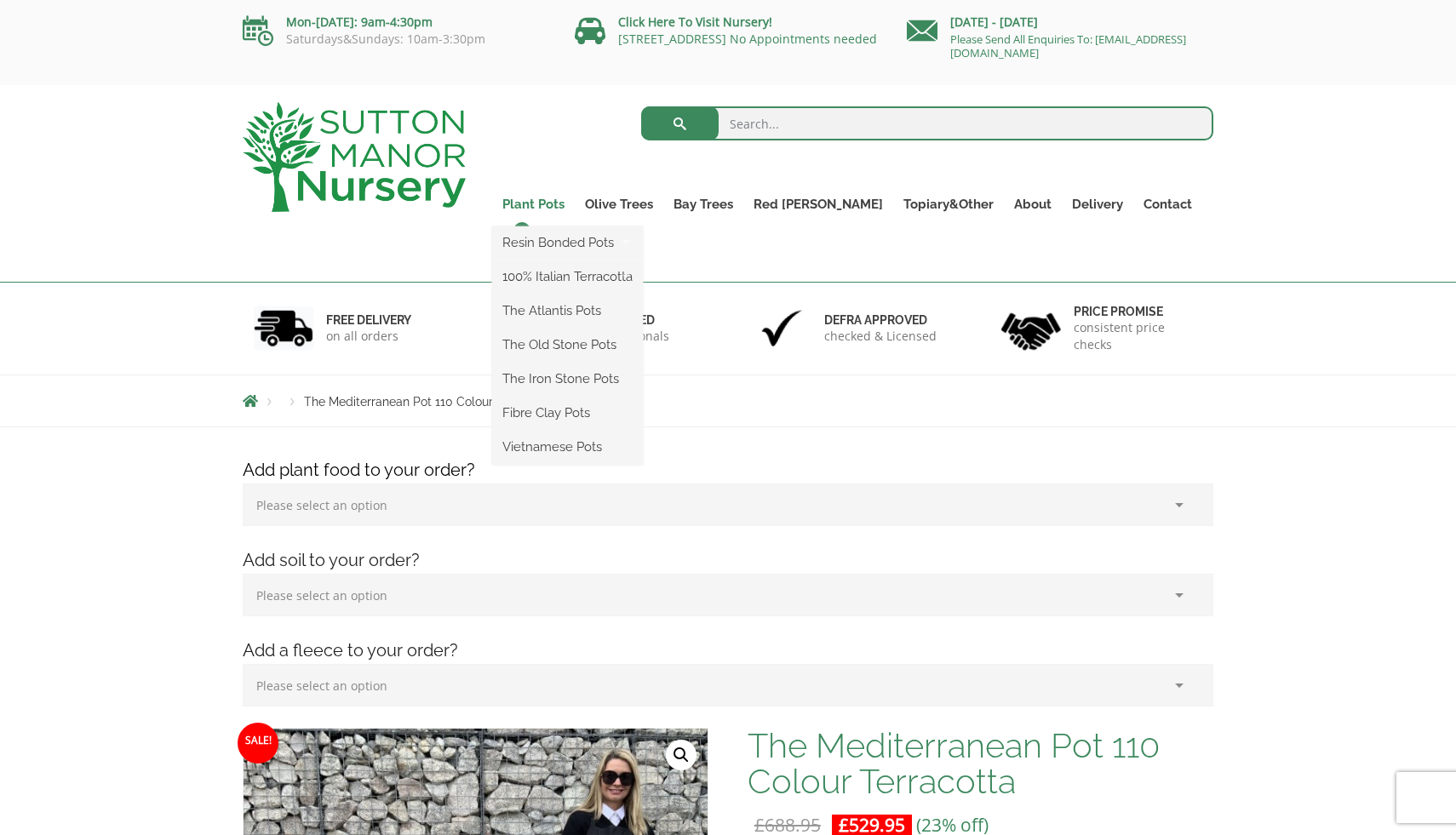
click at [569, 206] on link "Plant Pots" at bounding box center [533, 204] width 82 height 24
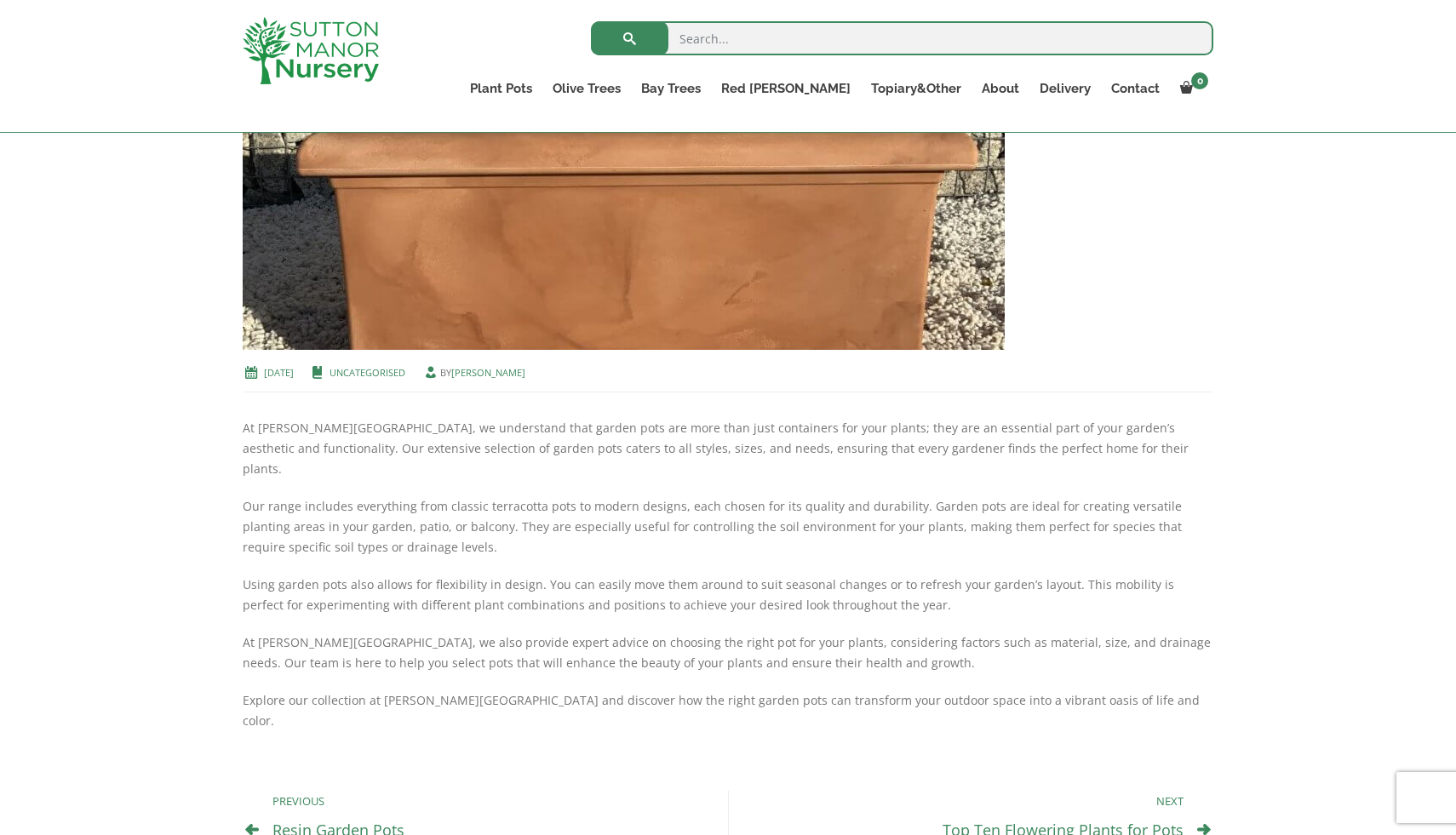
scroll to position [517, 0]
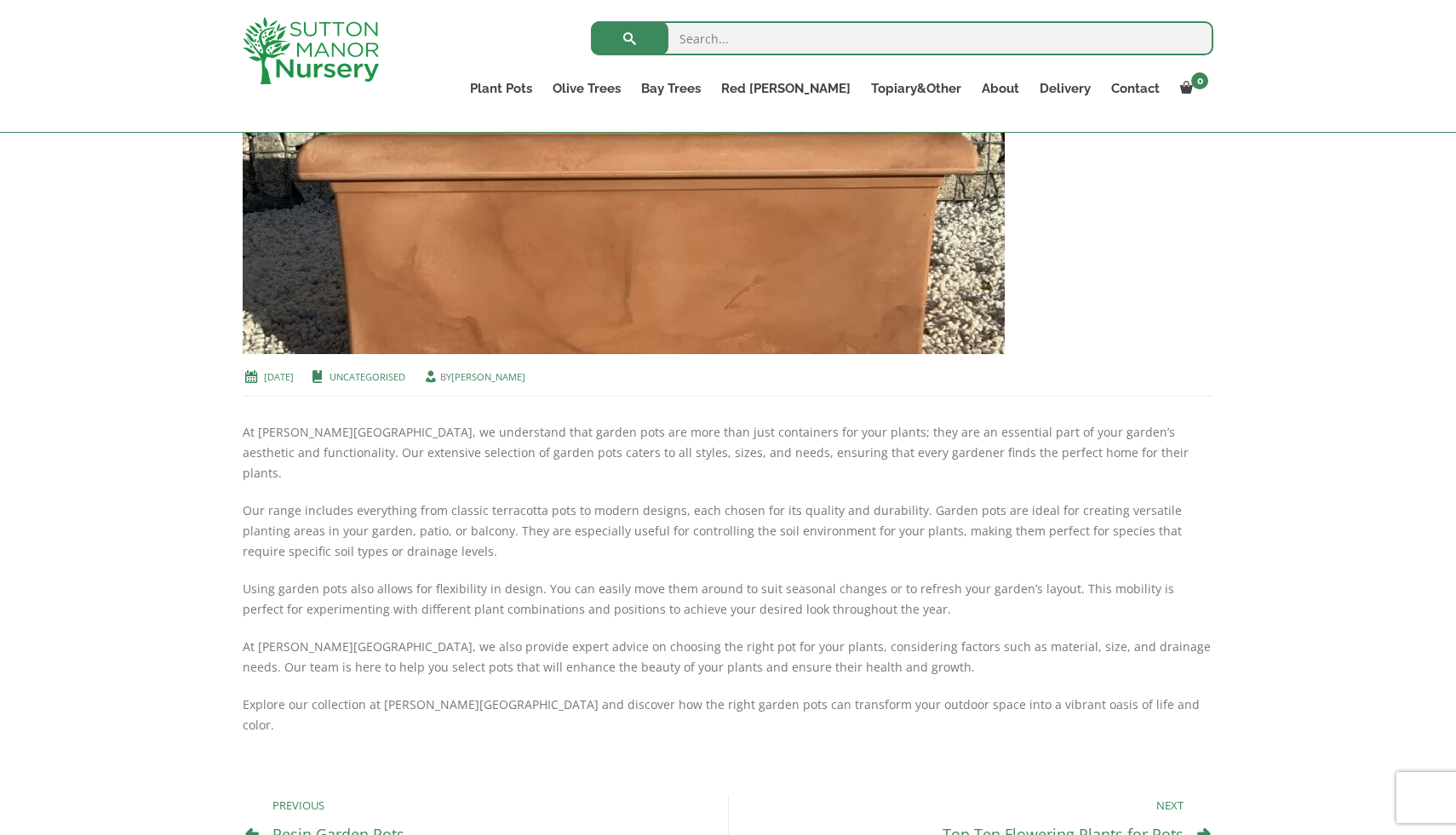
click at [1148, 825] on link "Top Ten Flowering Plants for Pots" at bounding box center [1063, 834] width 241 height 20
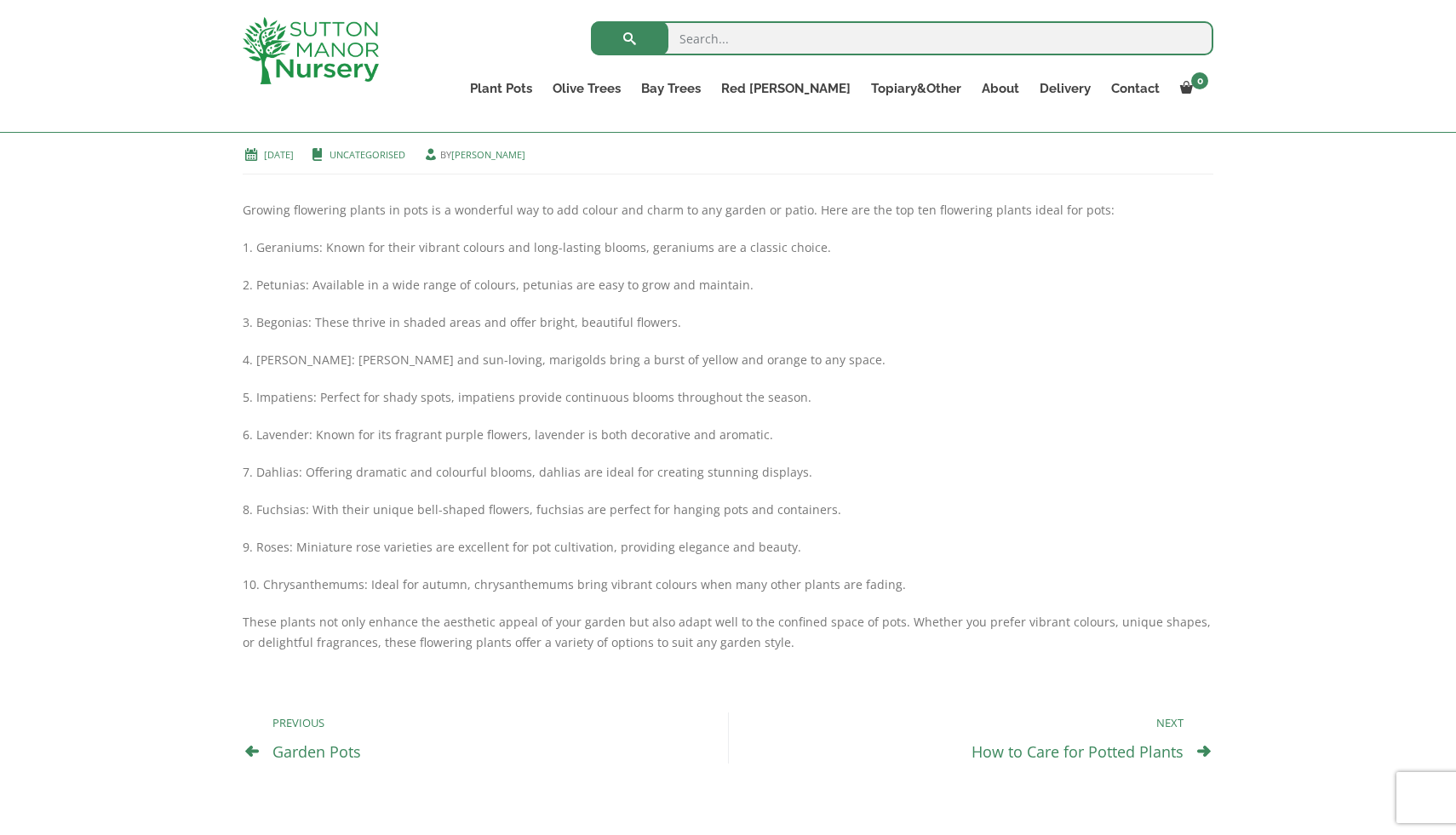
scroll to position [737, 0]
click at [1182, 752] on link "How to Care for Potted Plants" at bounding box center [1077, 753] width 212 height 20
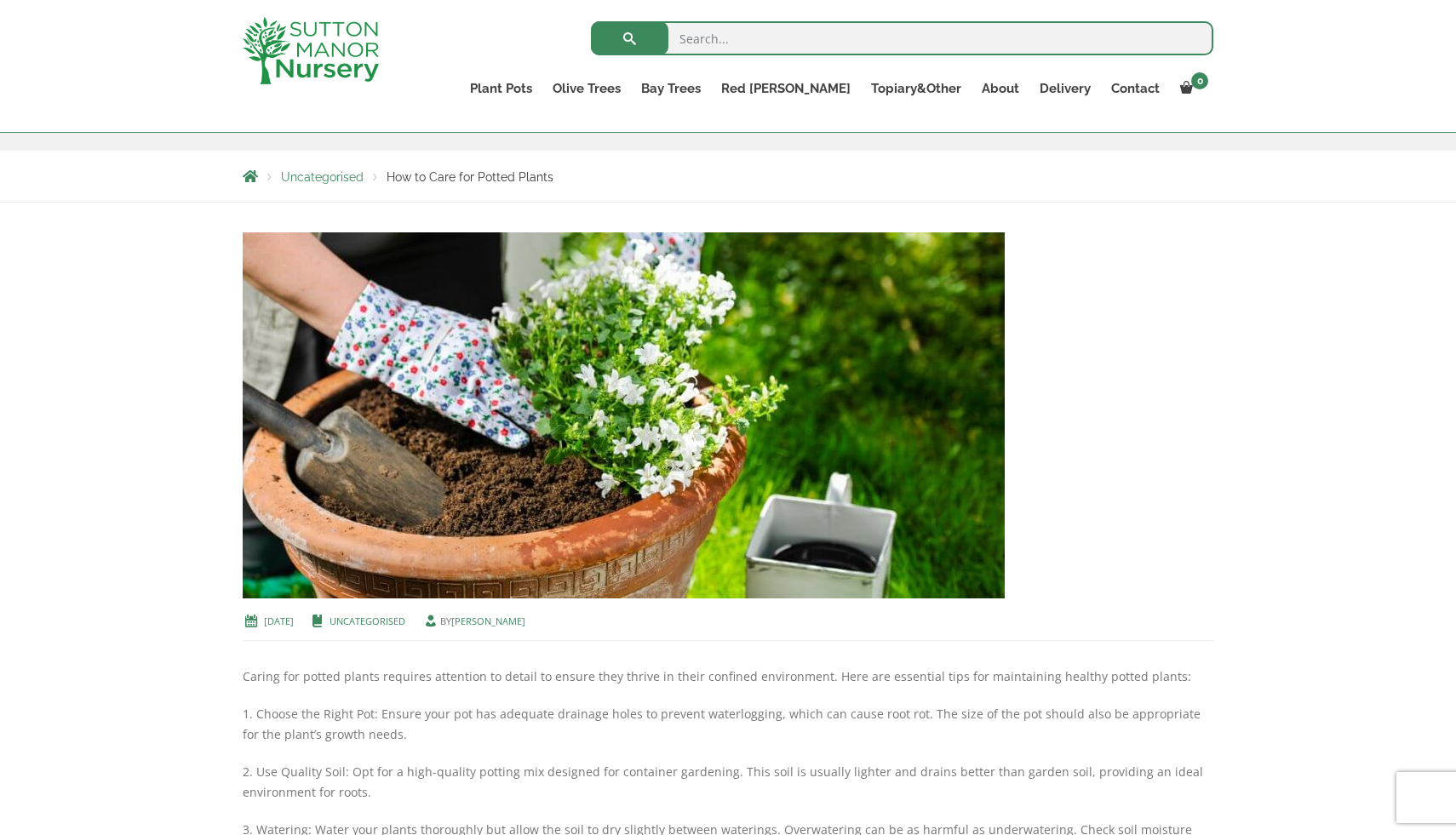
scroll to position [233, 0]
